Goal: Information Seeking & Learning: Get advice/opinions

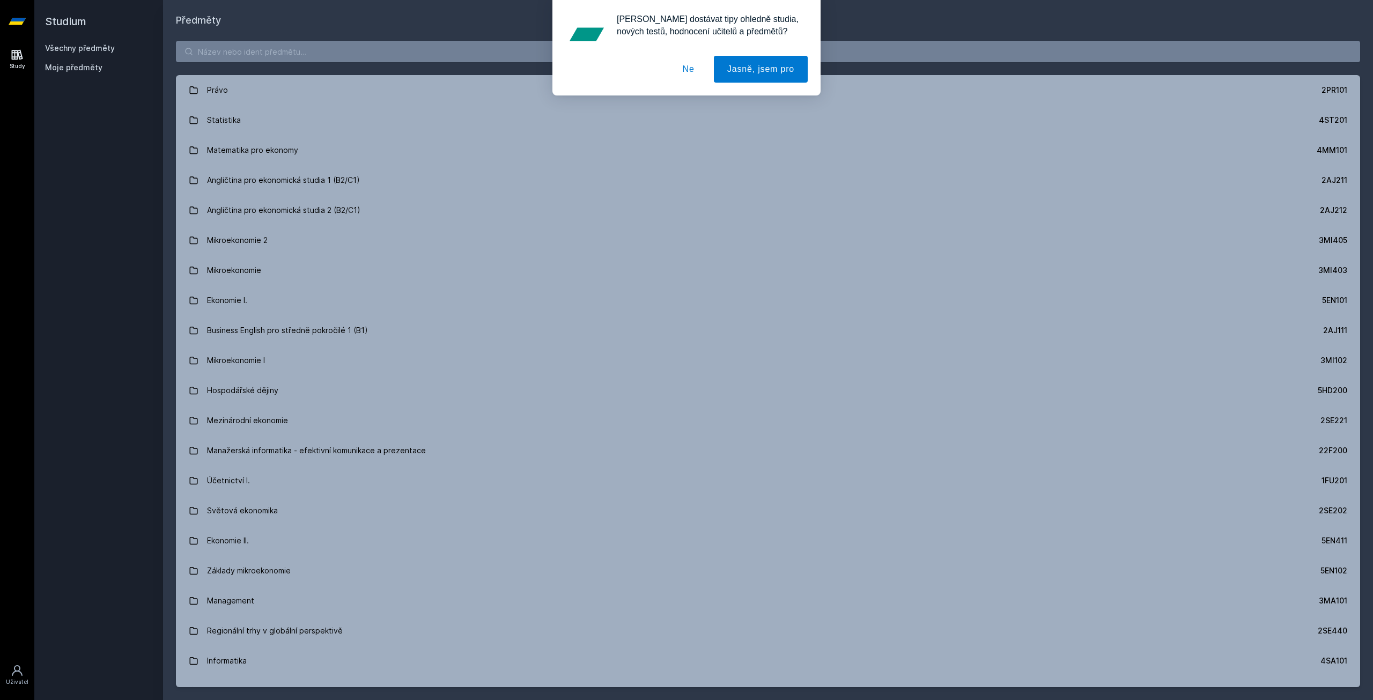
click at [268, 52] on div "[PERSON_NAME] dostávat tipy ohledně studia, nových testů, hodnocení učitelů a p…" at bounding box center [686, 47] width 1373 height 95
click at [271, 47] on div "[PERSON_NAME] dostávat tipy ohledně studia, nových testů, hodnocení učitelů a p…" at bounding box center [686, 47] width 1373 height 95
click at [685, 67] on button "Ne" at bounding box center [689, 69] width 39 height 27
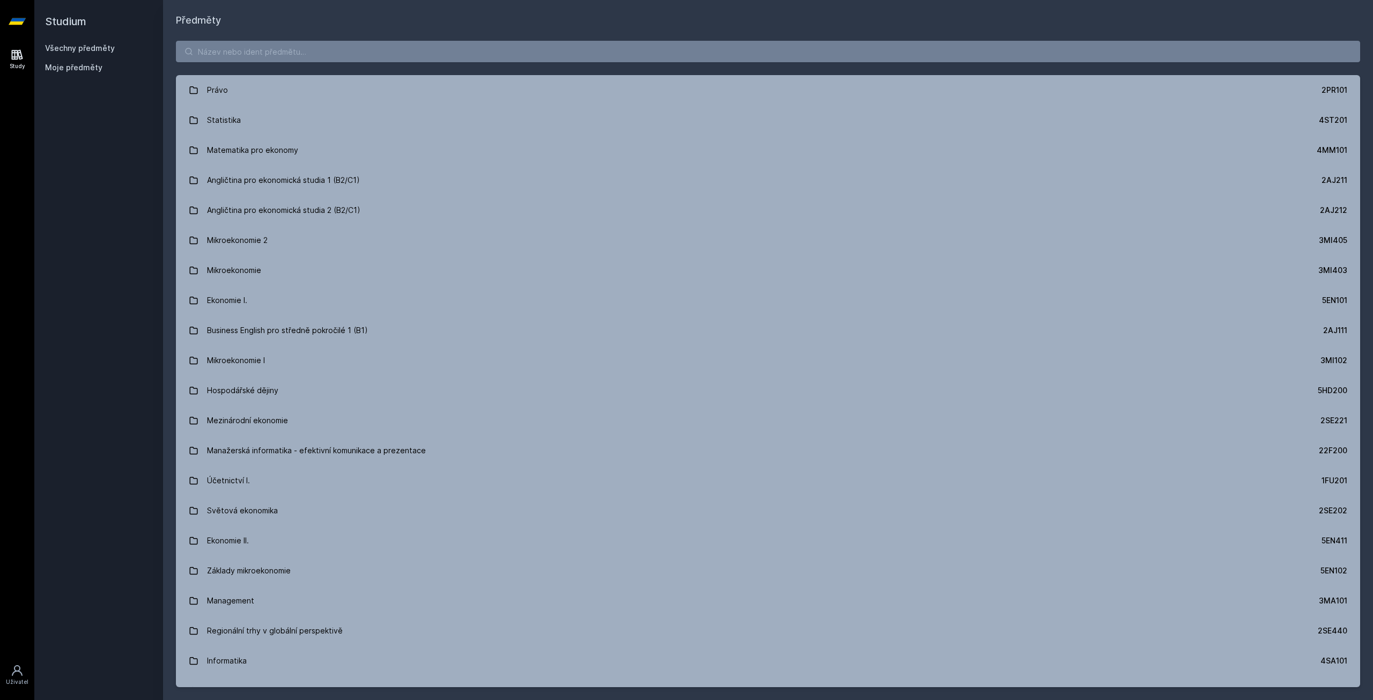
click at [602, 59] on div "[PERSON_NAME] dostávat tipy ohledně studia, nových testů, hodnocení učitelů a p…" at bounding box center [686, 47] width 1373 height 95
click at [603, 55] on input "search" at bounding box center [768, 51] width 1185 height 21
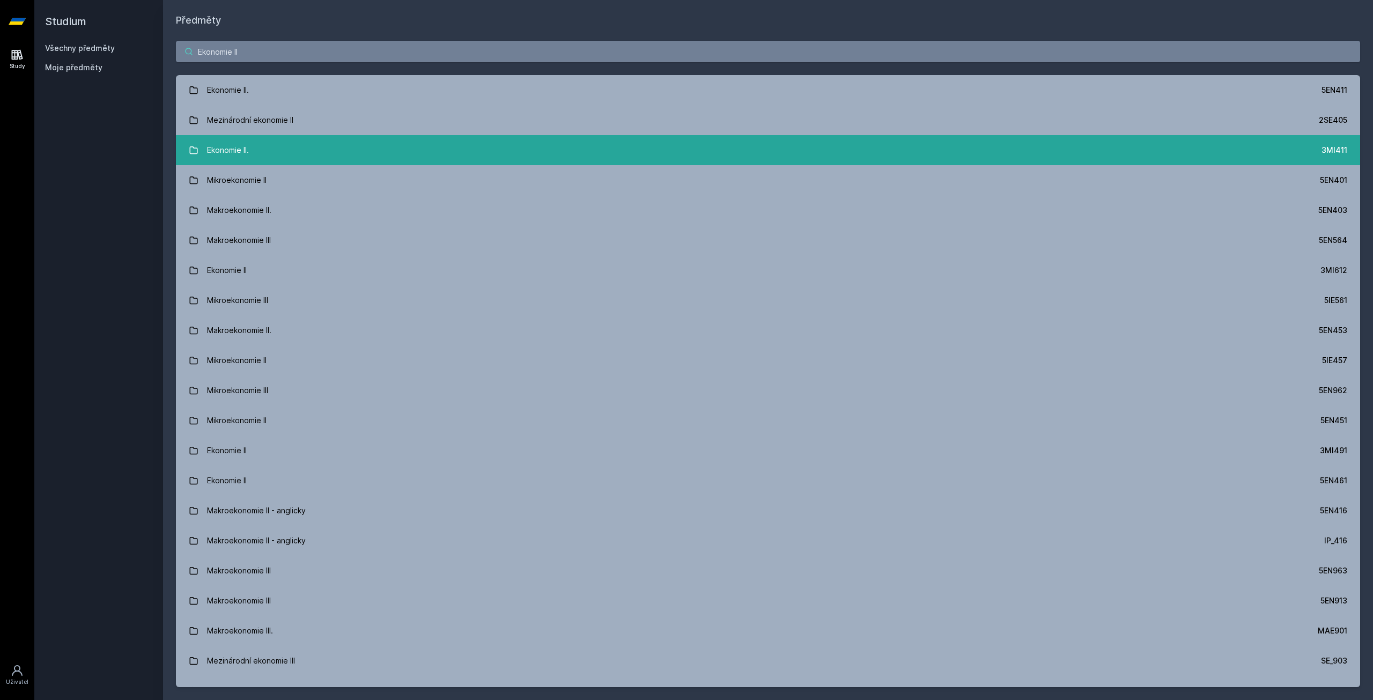
type input "Ekonomie II"
click at [804, 151] on link "Ekonomie II. 3MI411" at bounding box center [768, 150] width 1185 height 30
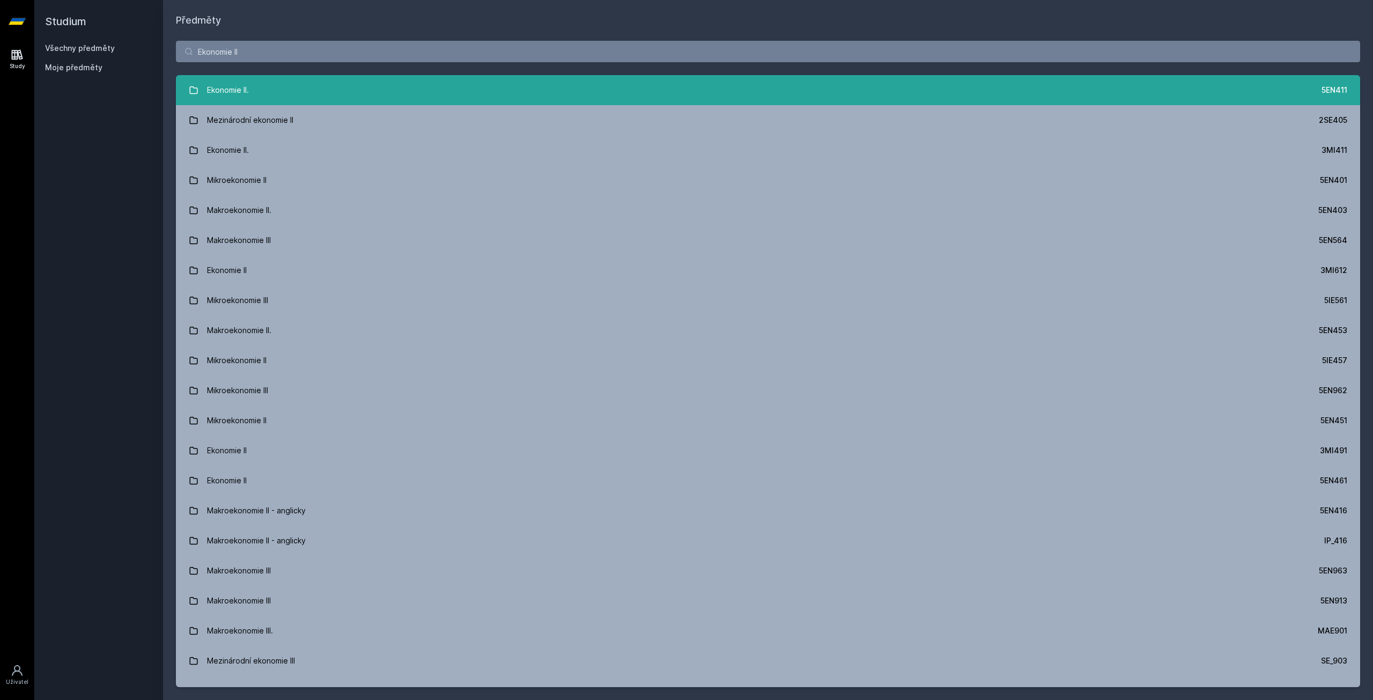
click at [813, 97] on link "Ekonomie II. 5EN411" at bounding box center [768, 90] width 1185 height 30
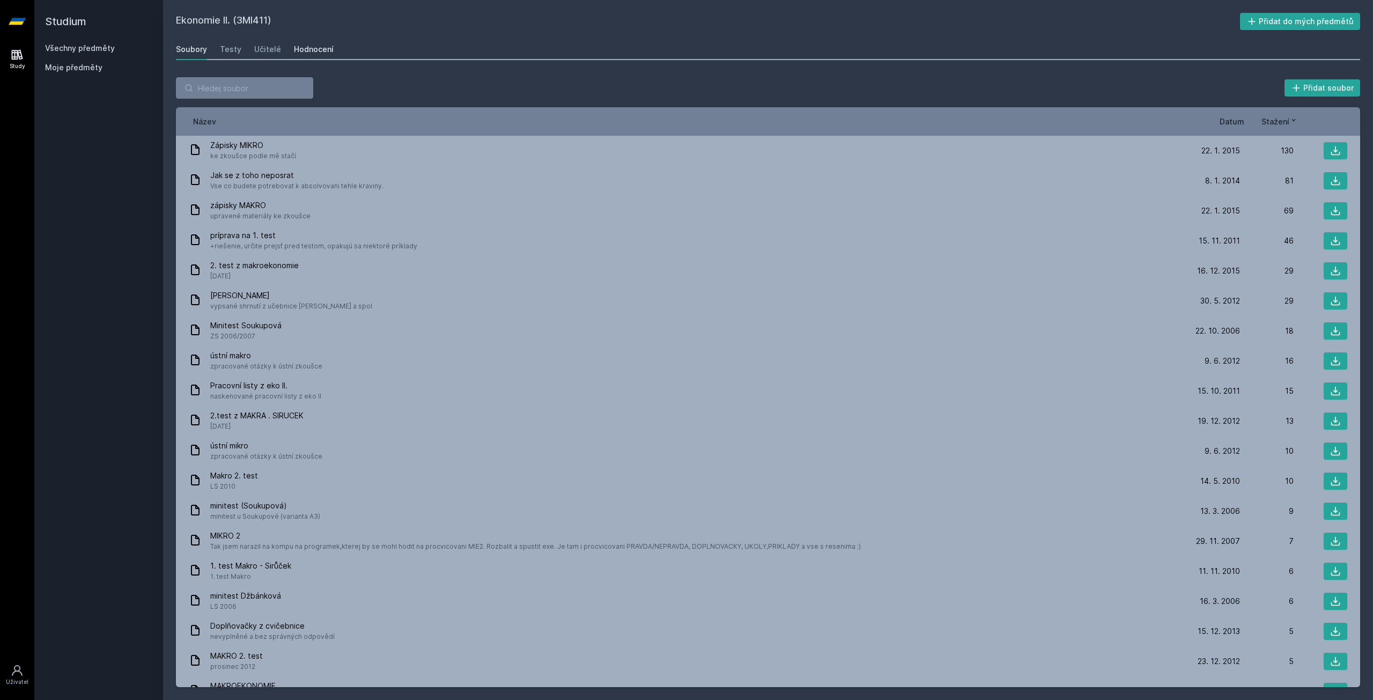
click at [309, 53] on div "Hodnocení" at bounding box center [314, 49] width 40 height 11
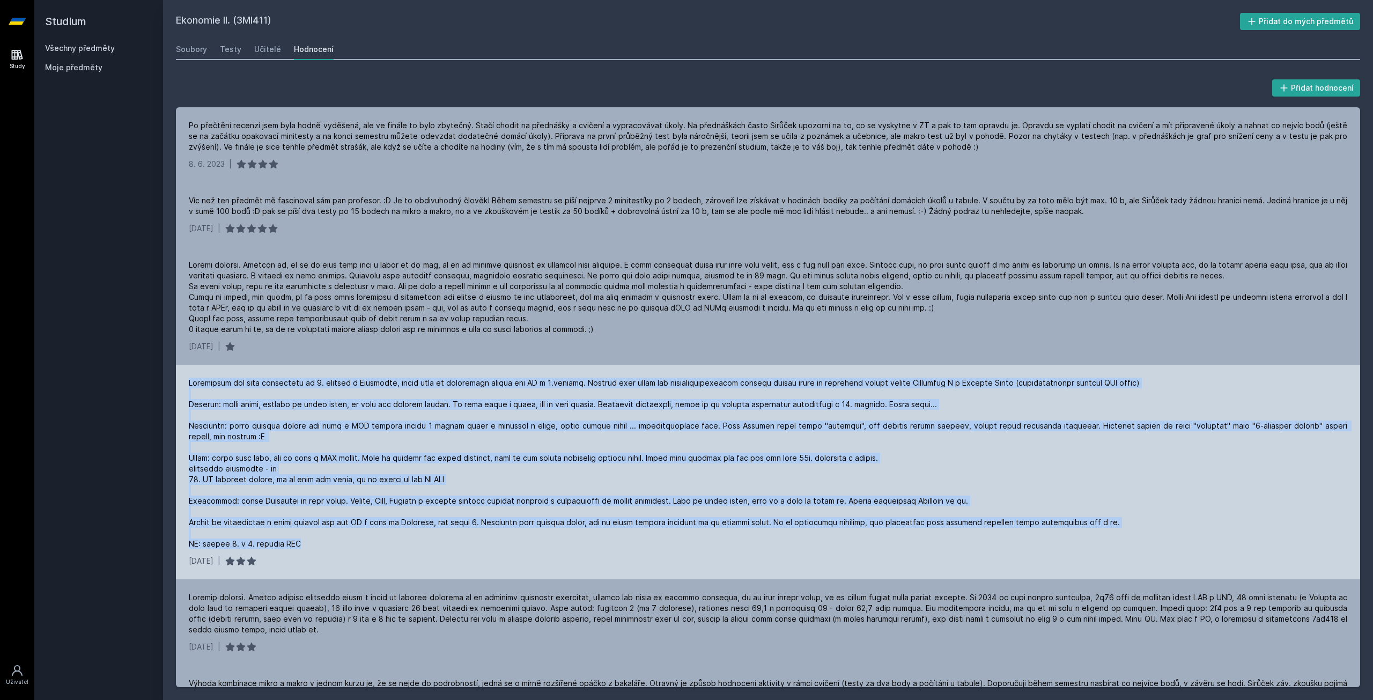
drag, startPoint x: 331, startPoint y: 545, endPoint x: 177, endPoint y: 386, distance: 221.2
click at [177, 386] on div "6. 3. 2020 |" at bounding box center [768, 472] width 1185 height 215
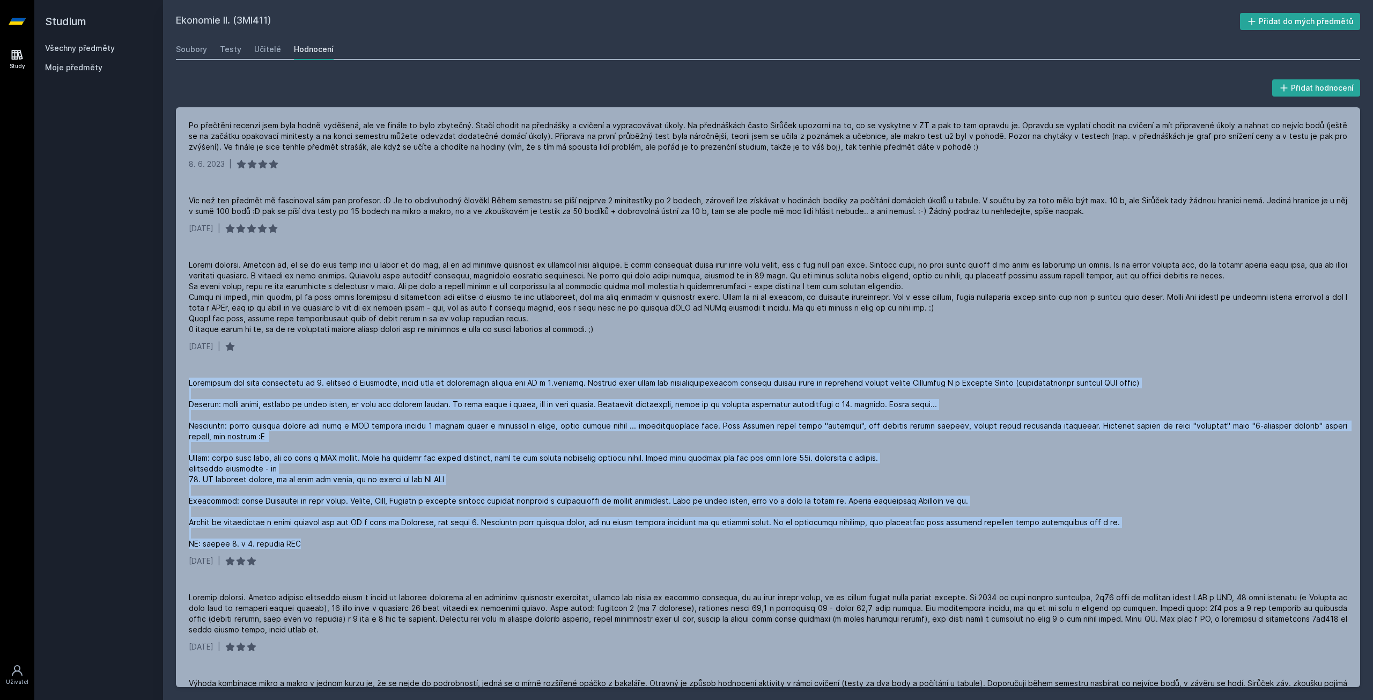
copy div "Bakalářské eko jsem absolvoval na 5. fakultě s Mirvaldem, takže jsem ze zvědavo…"
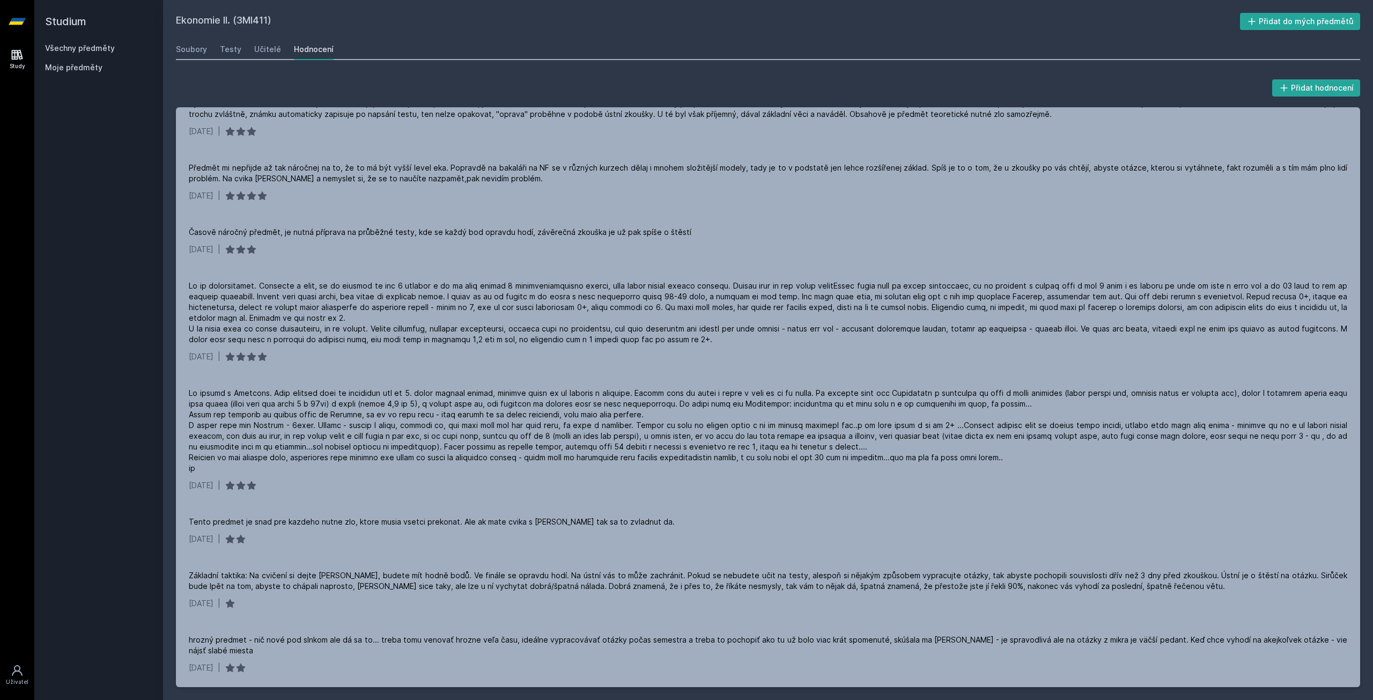
scroll to position [644, 0]
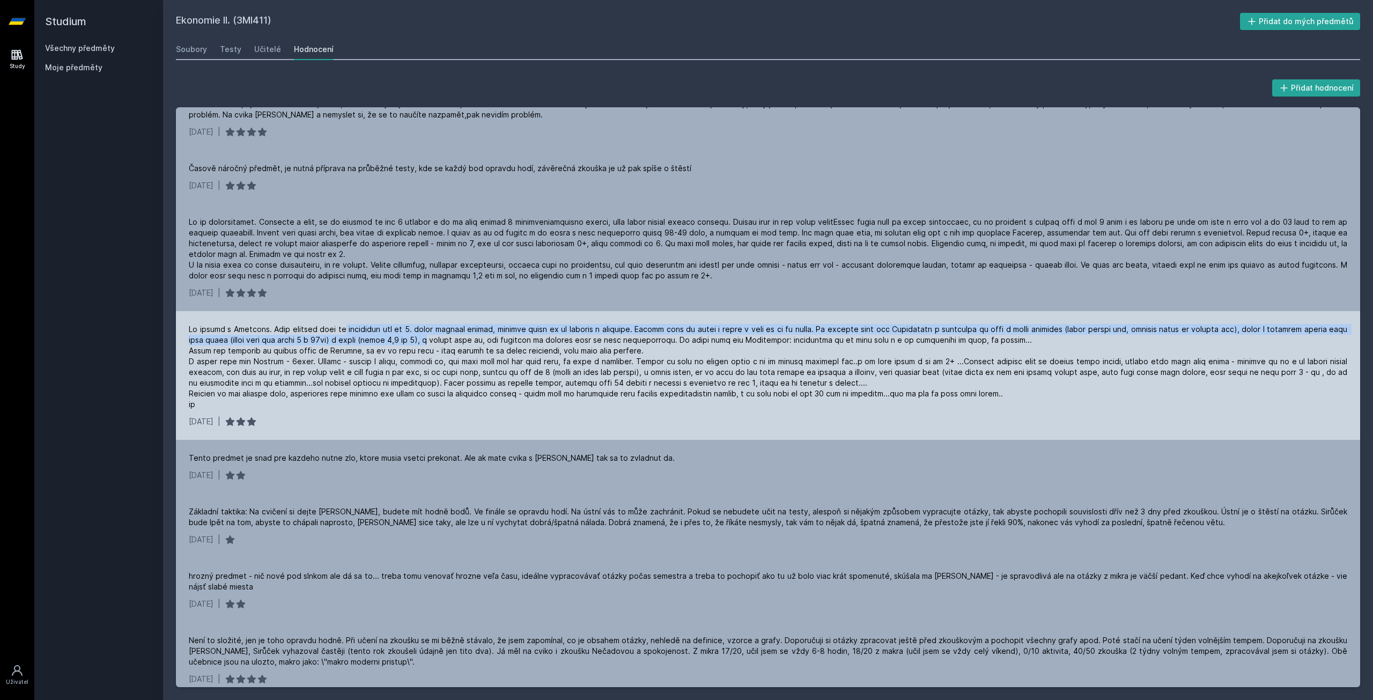
drag, startPoint x: 353, startPoint y: 328, endPoint x: 438, endPoint y: 345, distance: 86.9
click at [438, 345] on div at bounding box center [768, 367] width 1159 height 86
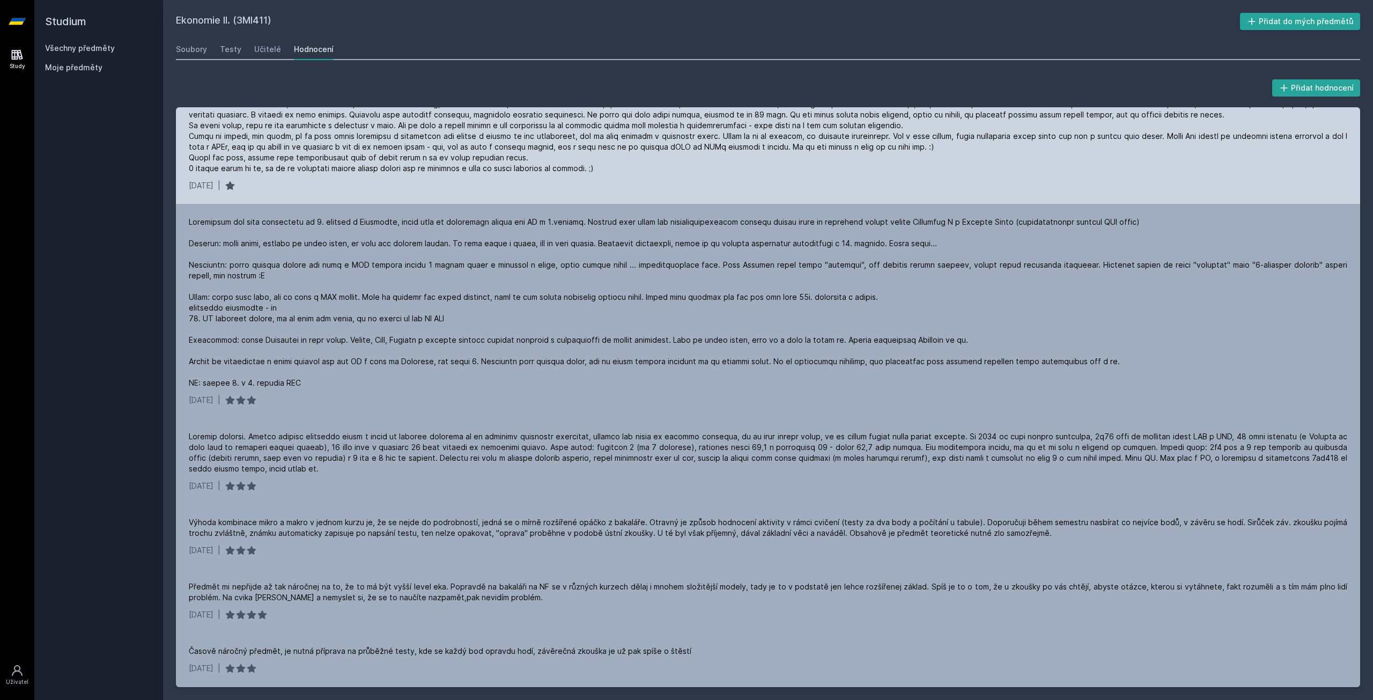
scroll to position [0, 0]
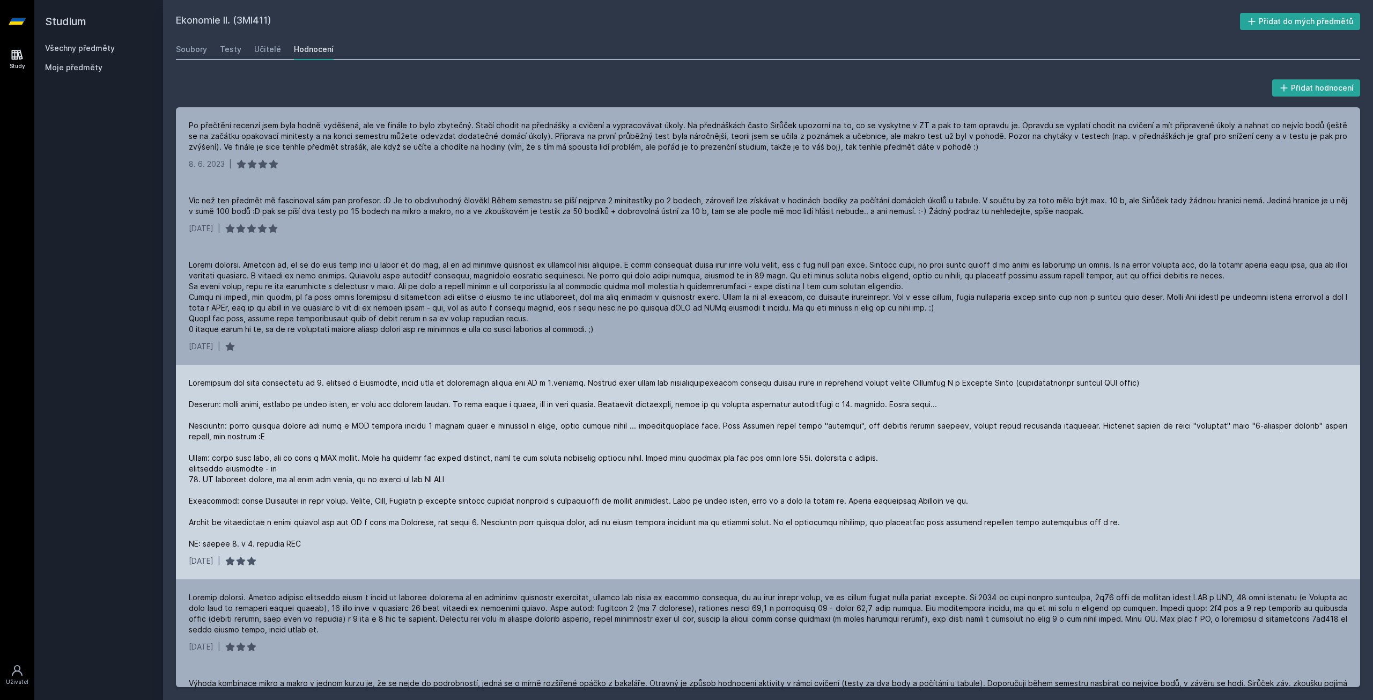
drag, startPoint x: 482, startPoint y: 400, endPoint x: 550, endPoint y: 396, distance: 67.7
click at [550, 396] on div at bounding box center [768, 464] width 1159 height 172
drag, startPoint x: 620, startPoint y: 382, endPoint x: 708, endPoint y: 375, distance: 88.8
click at [706, 375] on div "6. 3. 2020 |" at bounding box center [768, 472] width 1185 height 215
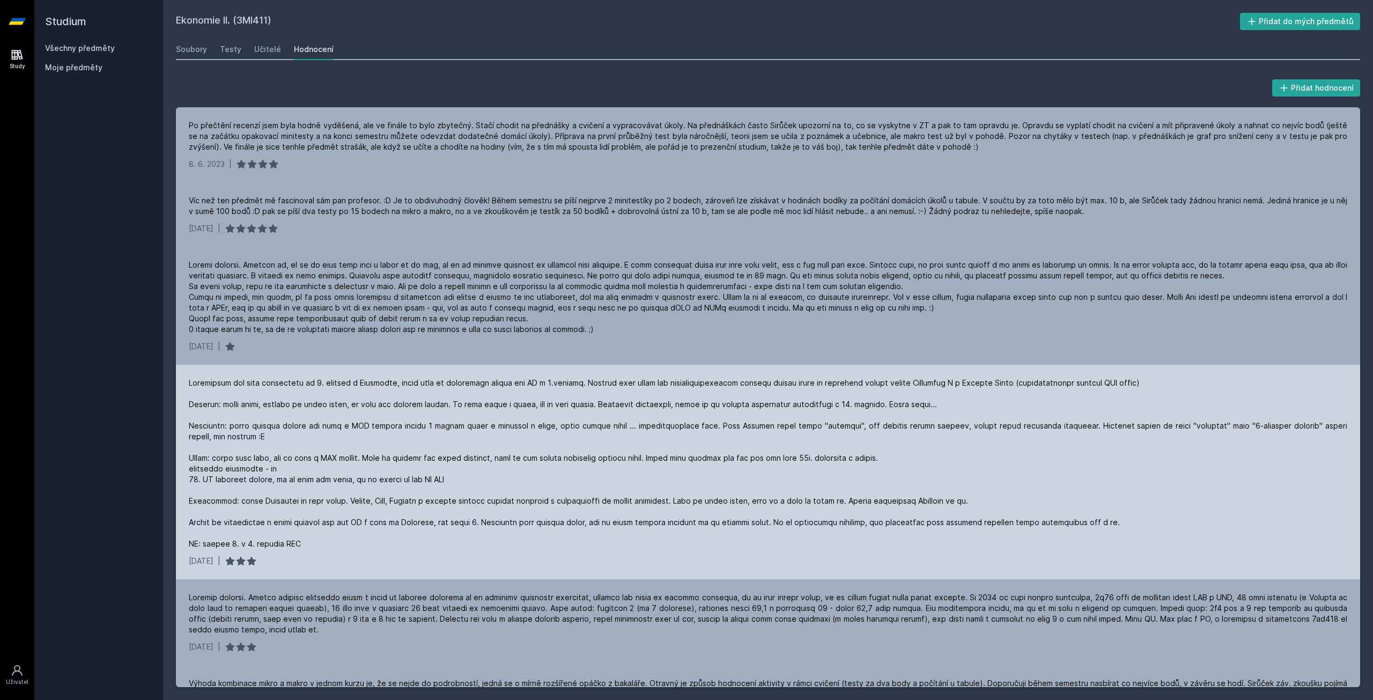
click at [708, 375] on div "6. 3. 2020 |" at bounding box center [768, 472] width 1185 height 215
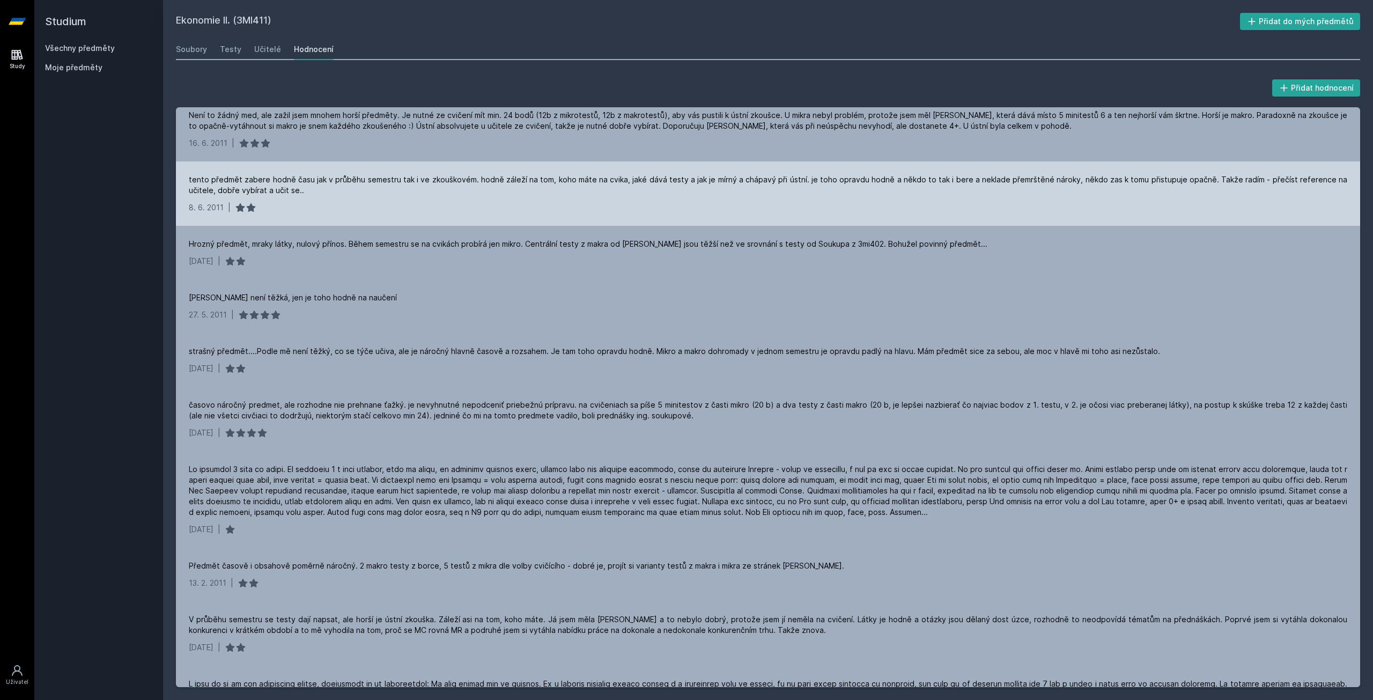
scroll to position [4023, 0]
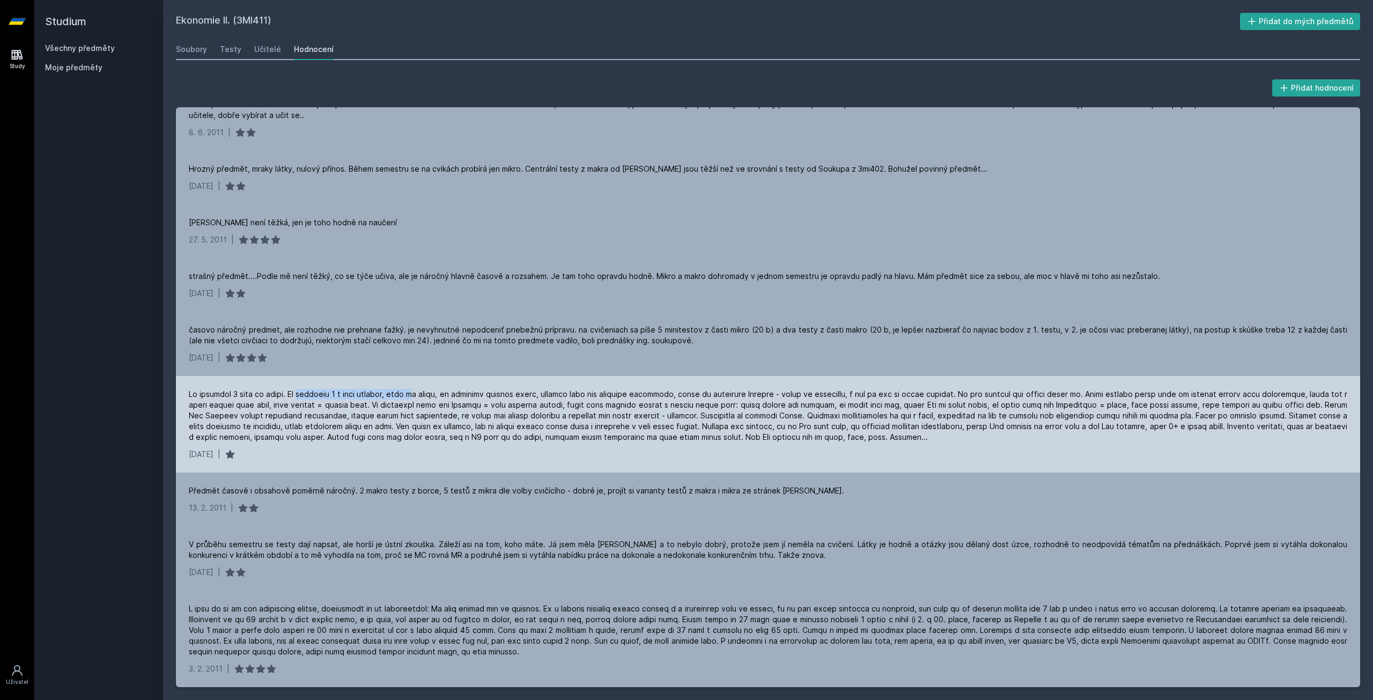
drag, startPoint x: 304, startPoint y: 391, endPoint x: 417, endPoint y: 392, distance: 113.2
click at [417, 392] on div at bounding box center [768, 416] width 1159 height 54
drag, startPoint x: 366, startPoint y: 392, endPoint x: 487, endPoint y: 391, distance: 121.3
click at [477, 391] on div at bounding box center [768, 416] width 1159 height 54
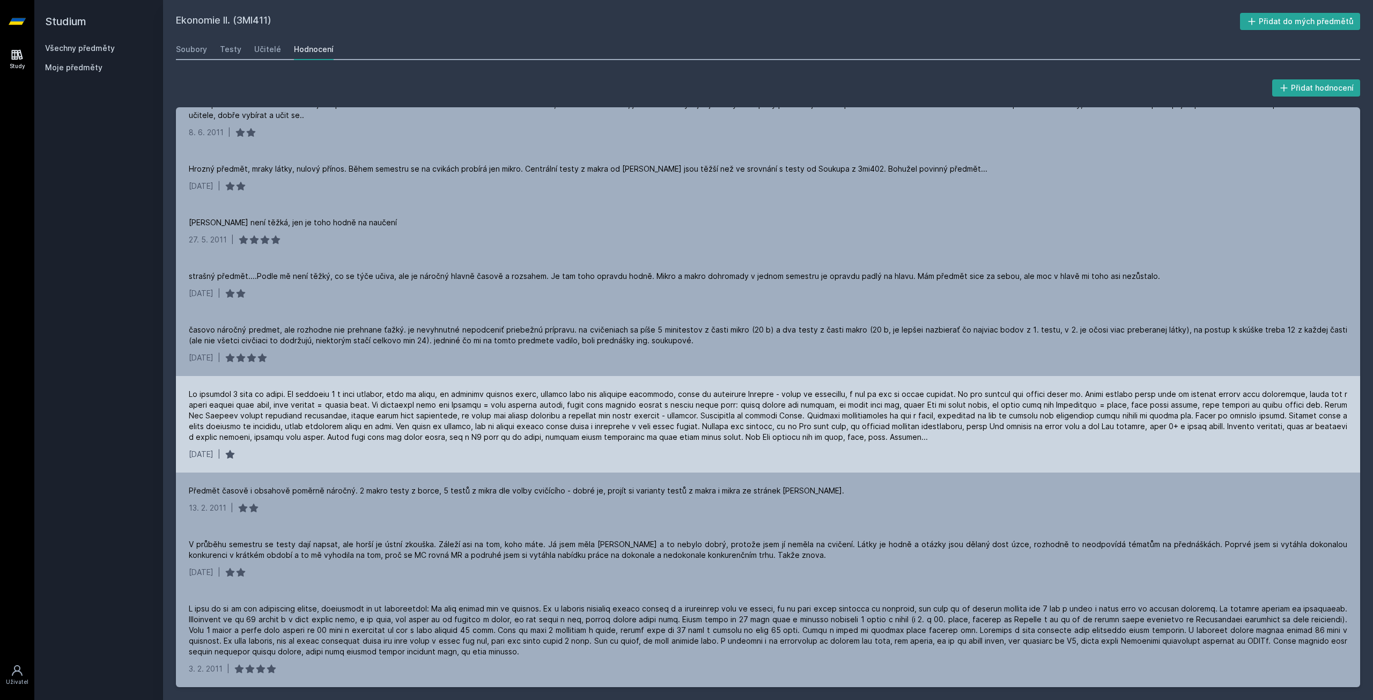
click at [488, 391] on div at bounding box center [768, 416] width 1159 height 54
drag, startPoint x: 384, startPoint y: 405, endPoint x: 494, endPoint y: 402, distance: 110.0
click at [494, 402] on div at bounding box center [768, 416] width 1159 height 54
drag, startPoint x: 471, startPoint y: 437, endPoint x: 737, endPoint y: 438, distance: 266.6
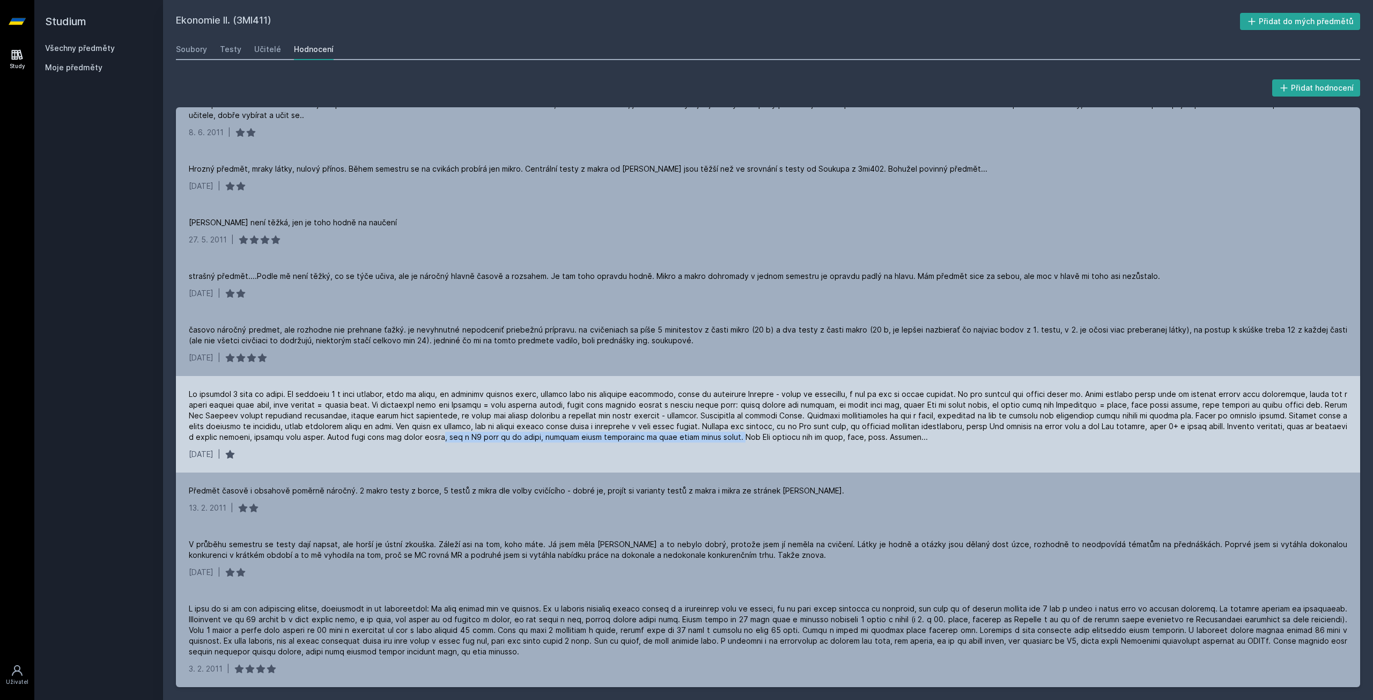
click at [737, 438] on div at bounding box center [768, 416] width 1159 height 54
copy div ", tak z F5 bych si jí nedal, protože podle refererncí to bude ještě větší haluz."
copy div "Pokud bych však měl znova volit, tak z F5 bych si jí nedal, protože podle refer…"
drag, startPoint x: 356, startPoint y: 433, endPoint x: 739, endPoint y: 435, distance: 383.1
click at [739, 435] on div at bounding box center [768, 416] width 1159 height 54
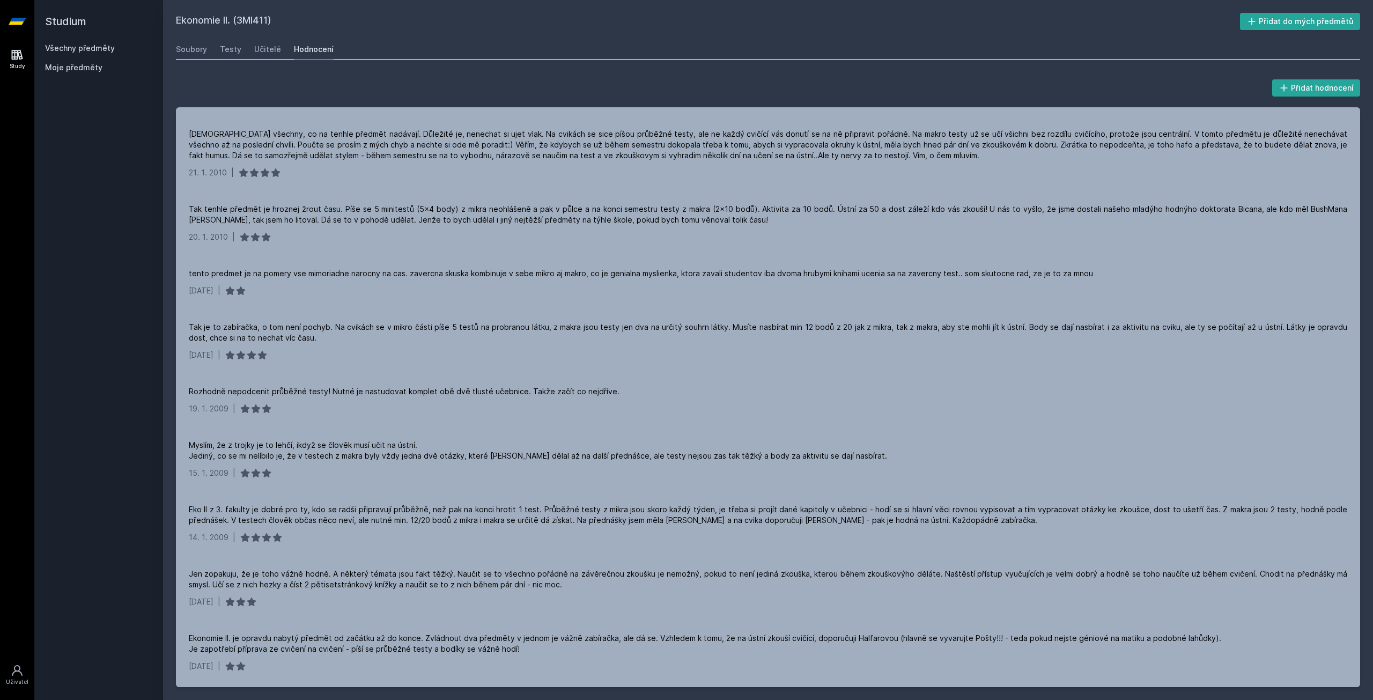
scroll to position [5633, 0]
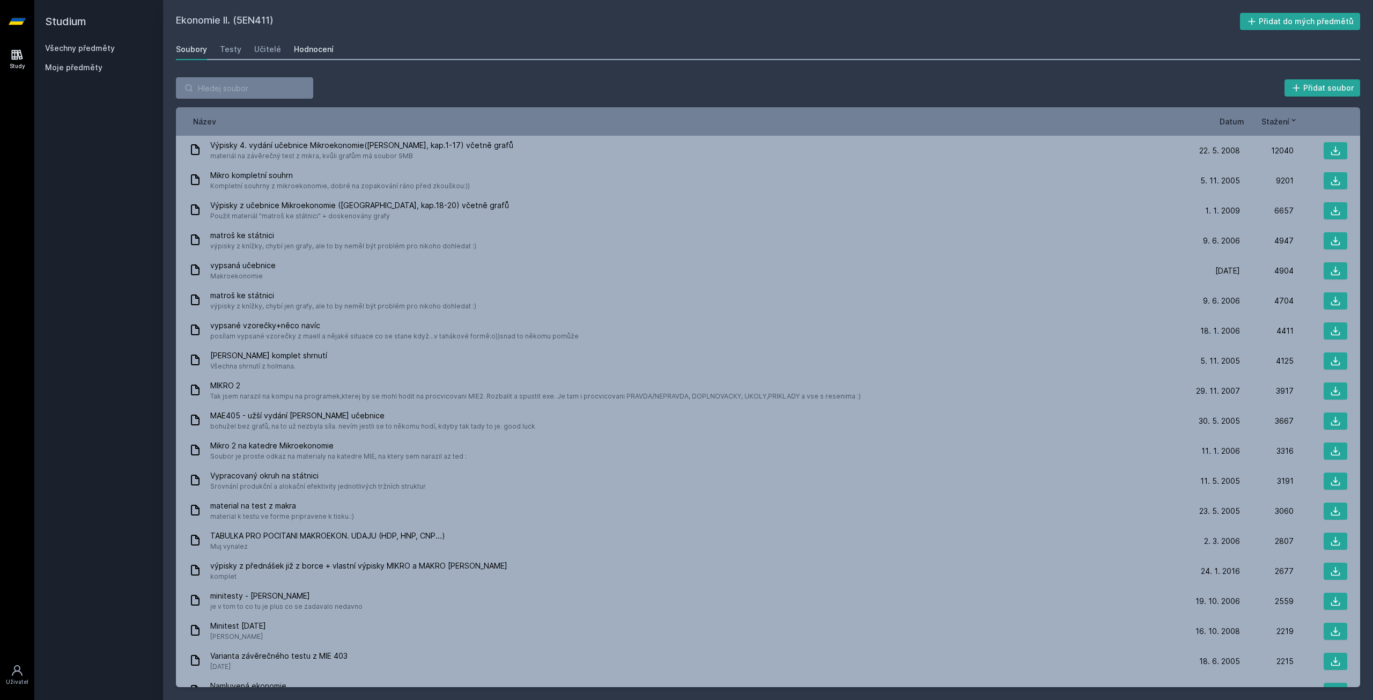
click at [320, 55] on link "Hodnocení" at bounding box center [314, 49] width 40 height 21
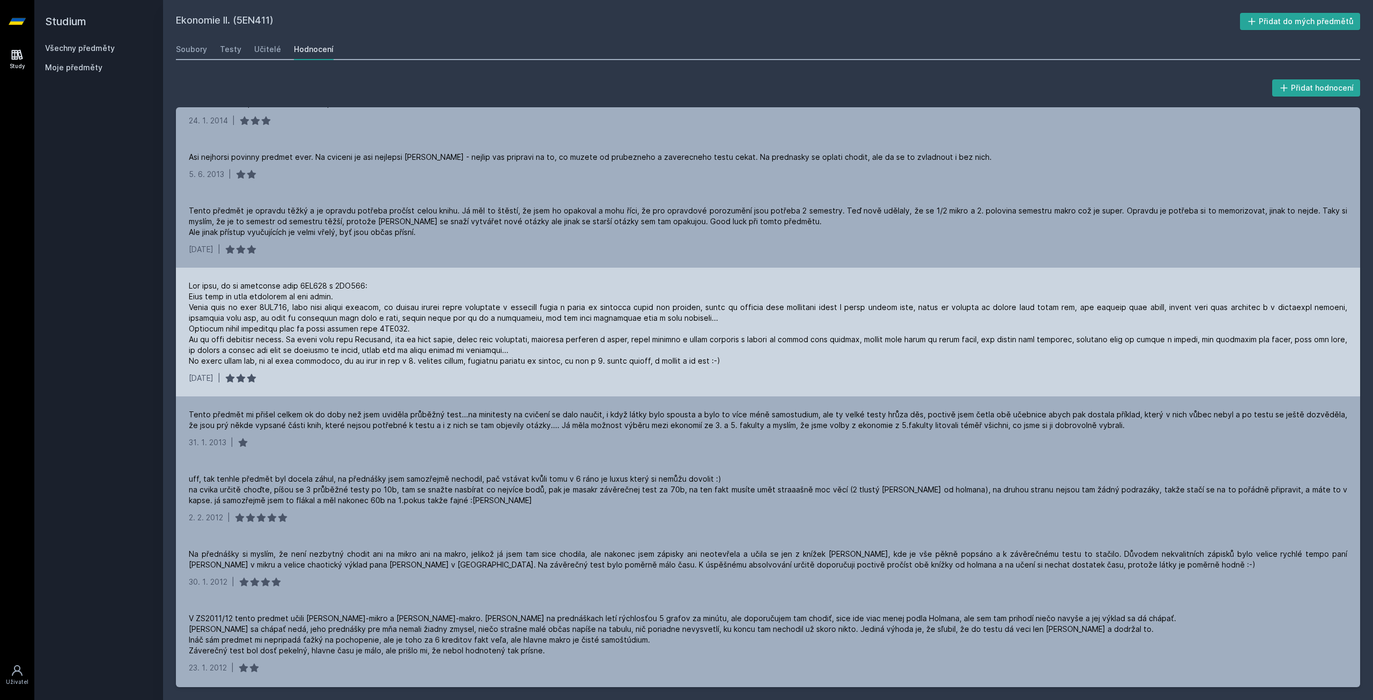
scroll to position [4024, 0]
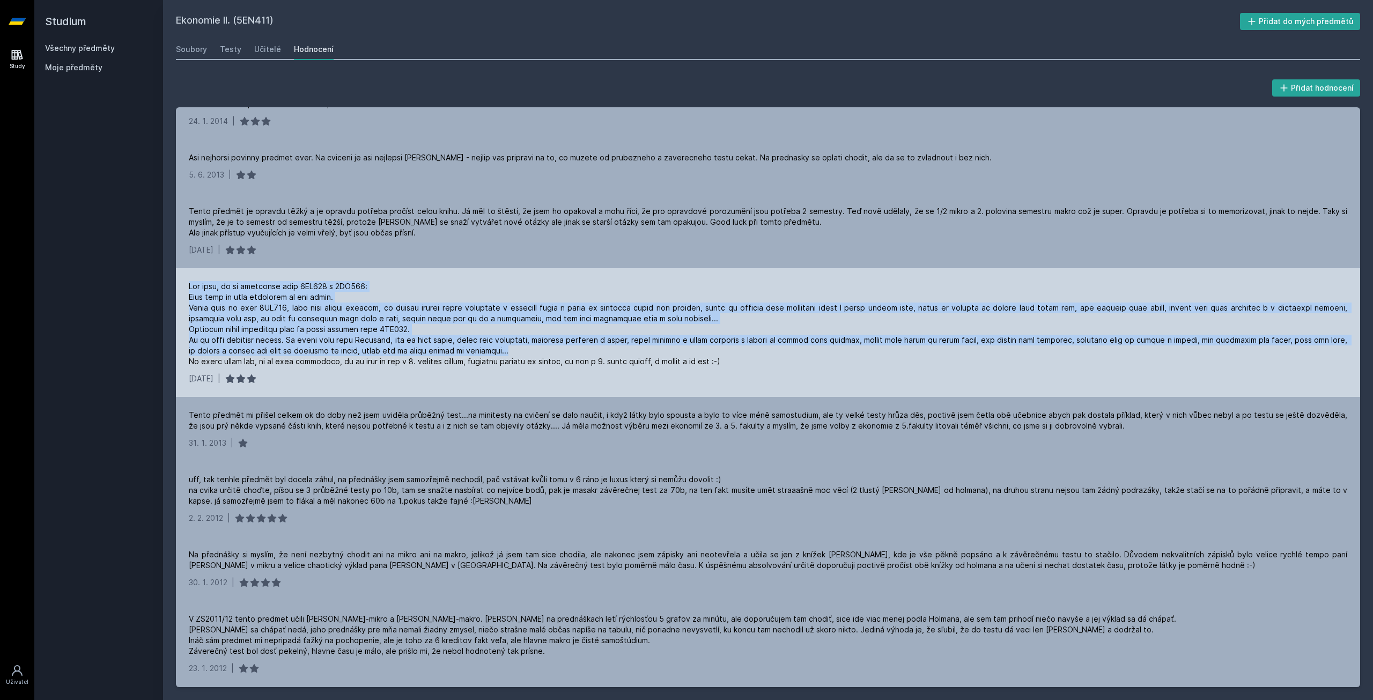
drag, startPoint x: 186, startPoint y: 265, endPoint x: 761, endPoint y: 333, distance: 579.1
click at [761, 333] on div "14. 2. 2013 |" at bounding box center [768, 332] width 1185 height 129
copy div "Pro lidi, co se rozhodují mezi 5EN411 a 3MI411: Měla jsem tu čest vyzkoušet si …"
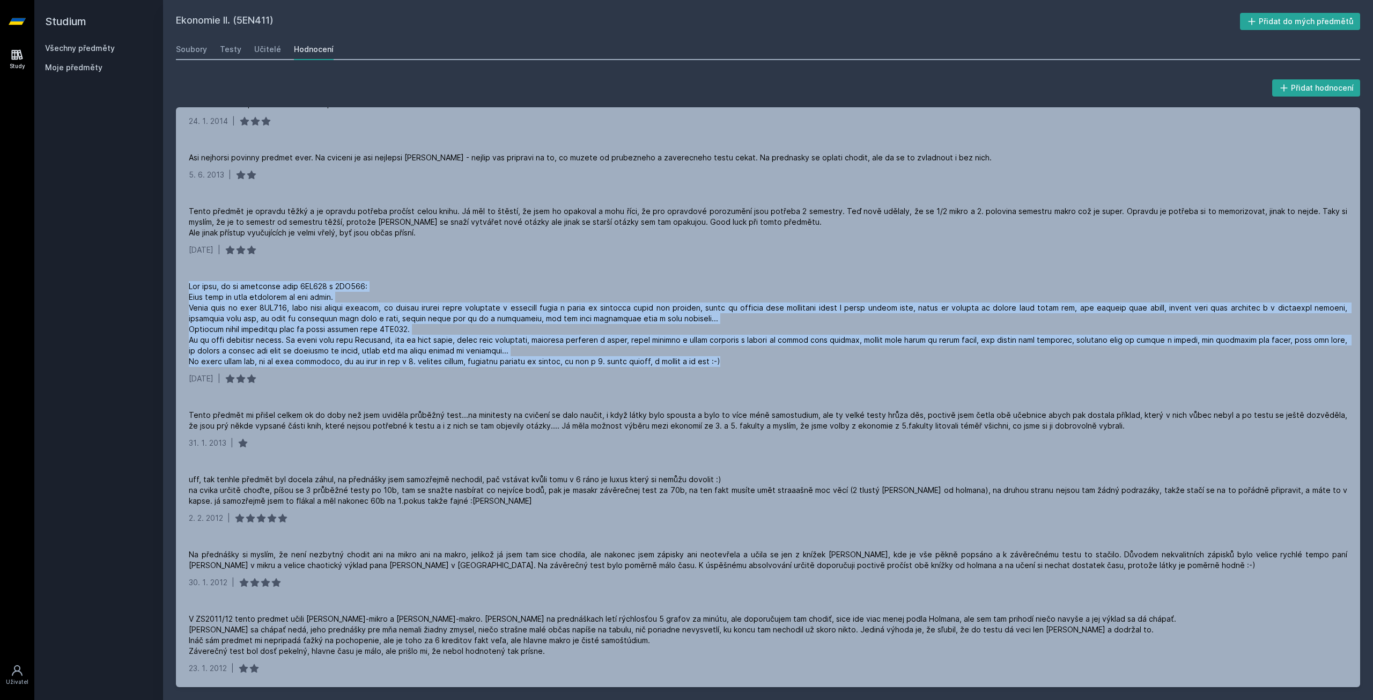
drag, startPoint x: 759, startPoint y: 339, endPoint x: 167, endPoint y: 257, distance: 597.4
click at [167, 257] on div "Přidat hodnocení Humus předmět. Já jsem celý semestr nic nedělala, takže jsem t…" at bounding box center [768, 382] width 1210 height 636
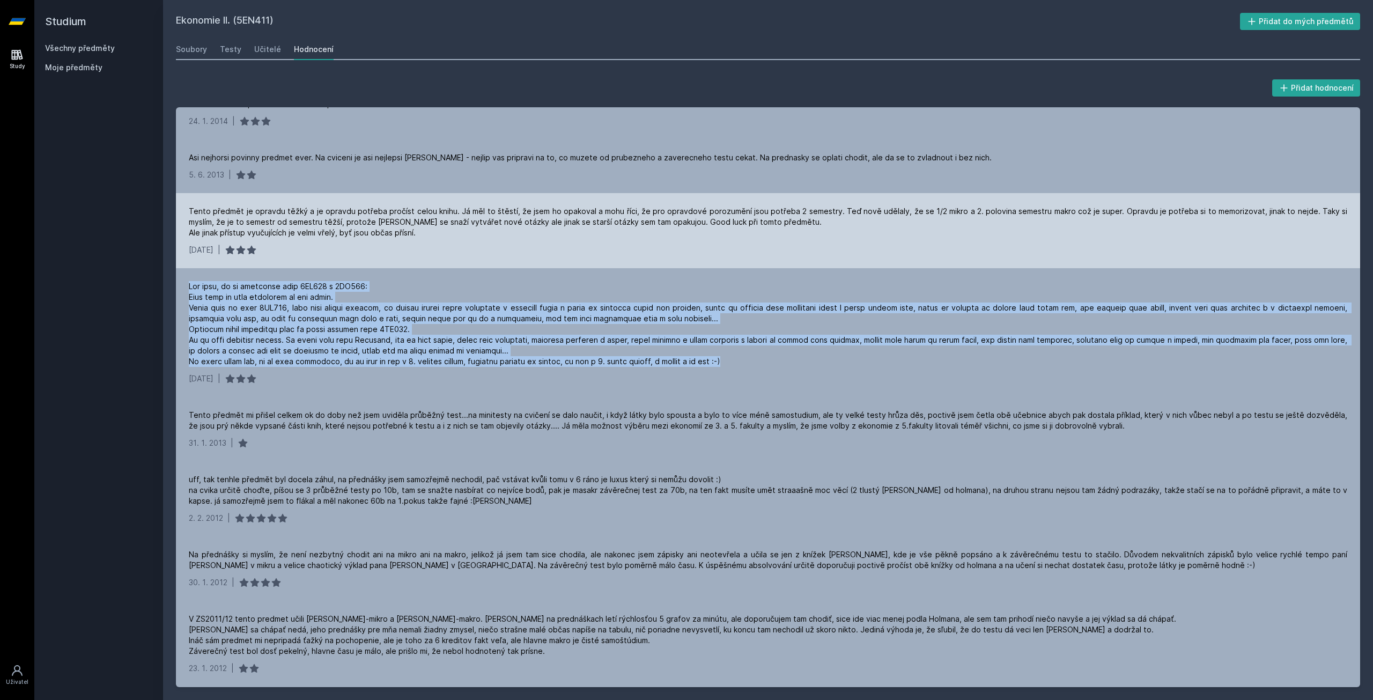
copy div "Pro lidi, co se rozhodují mezi 5EN411 a 3MI411: Měla jsem tu čest vyzkoušet si …"
